Goal: Navigation & Orientation: Go to known website

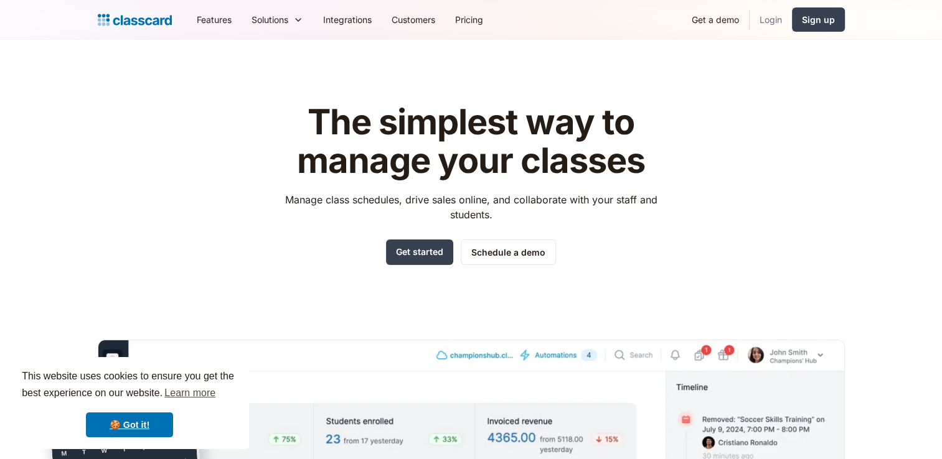
click at [766, 17] on link "Login" at bounding box center [770, 20] width 42 height 28
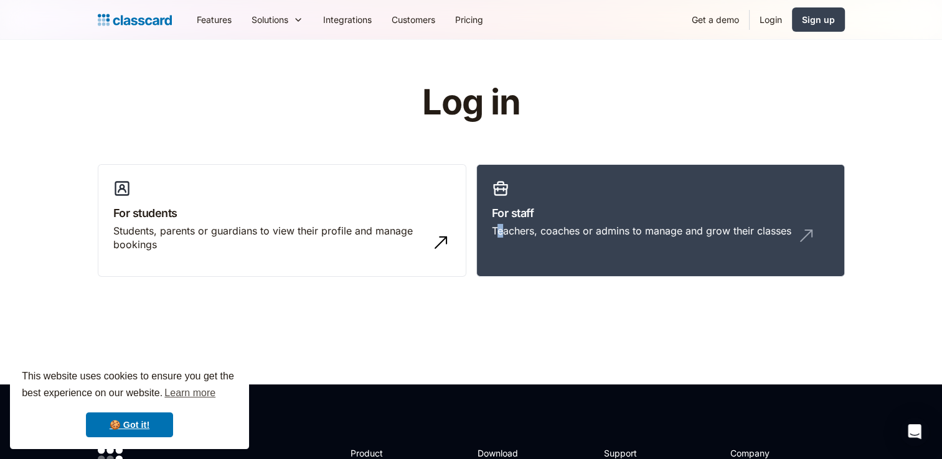
drag, startPoint x: 0, startPoint y: 0, endPoint x: 500, endPoint y: 301, distance: 583.5
click at [500, 301] on header "Log in For students Students, parents or guardians to view their profile and ma…" at bounding box center [471, 212] width 942 height 345
drag, startPoint x: 500, startPoint y: 301, endPoint x: 699, endPoint y: 115, distance: 273.0
click at [699, 115] on div "Log in For students Students, parents or guardians to view their profile and ma…" at bounding box center [471, 185] width 747 height 204
click at [805, 230] on img at bounding box center [810, 232] width 20 height 20
